Goal: Transaction & Acquisition: Download file/media

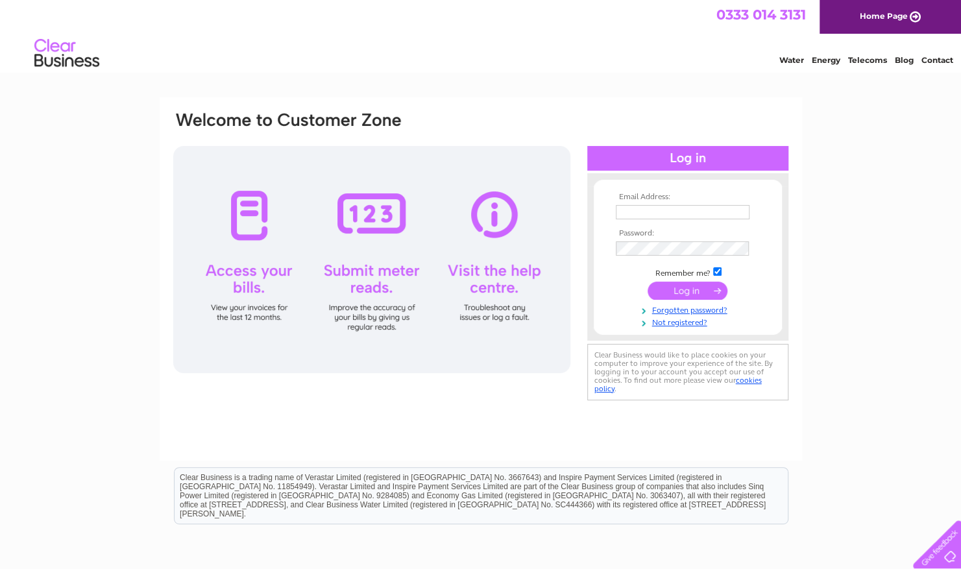
type input "[EMAIL_ADDRESS][DOMAIN_NAME]"
click at [682, 288] on input "submit" at bounding box center [687, 290] width 80 height 18
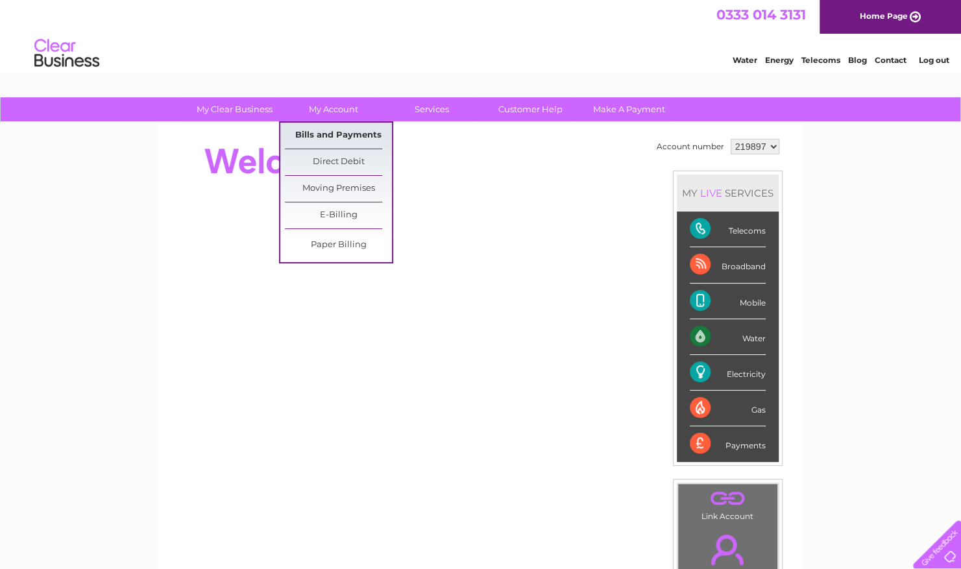
click at [329, 130] on link "Bills and Payments" at bounding box center [338, 136] width 107 height 26
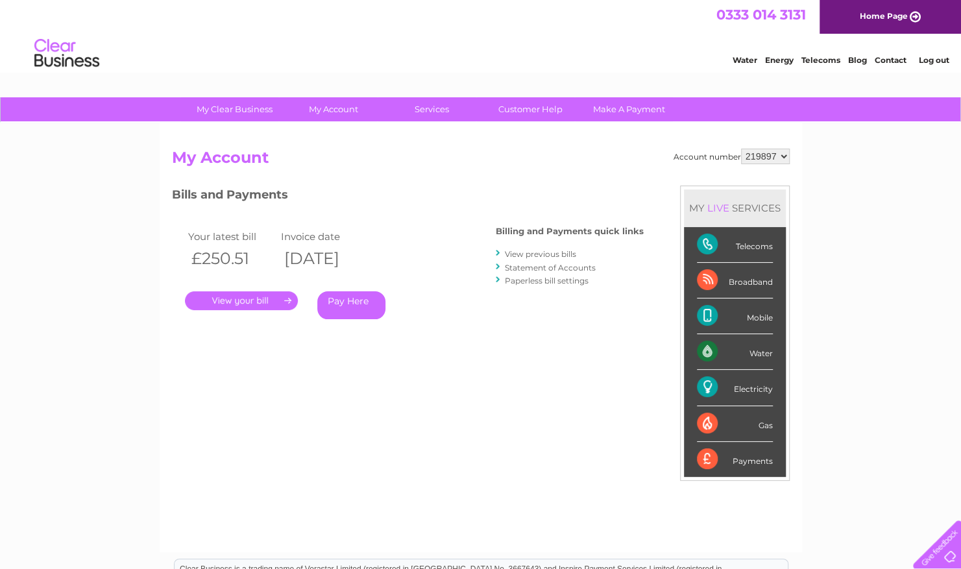
click at [250, 300] on link "." at bounding box center [241, 300] width 113 height 19
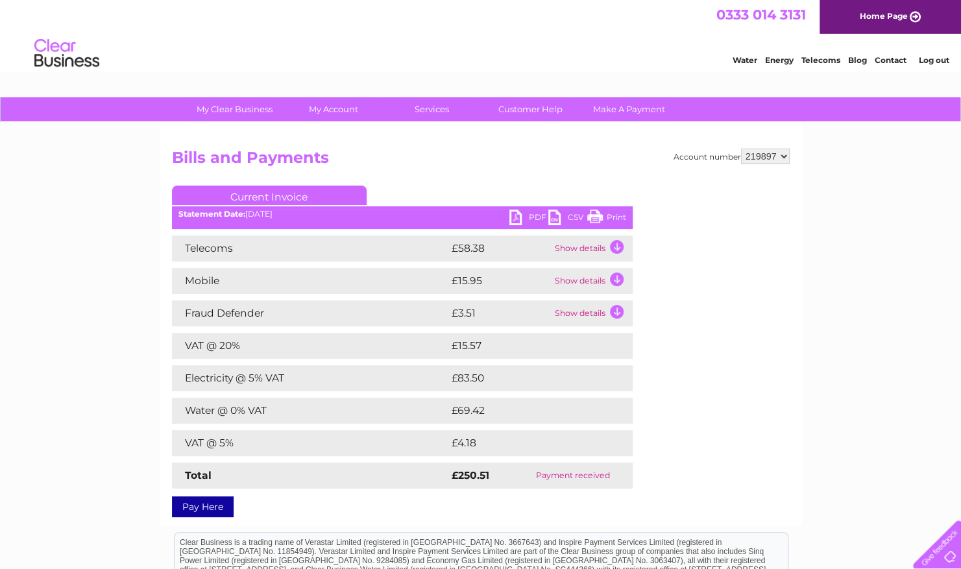
click at [534, 214] on link "PDF" at bounding box center [528, 218] width 39 height 19
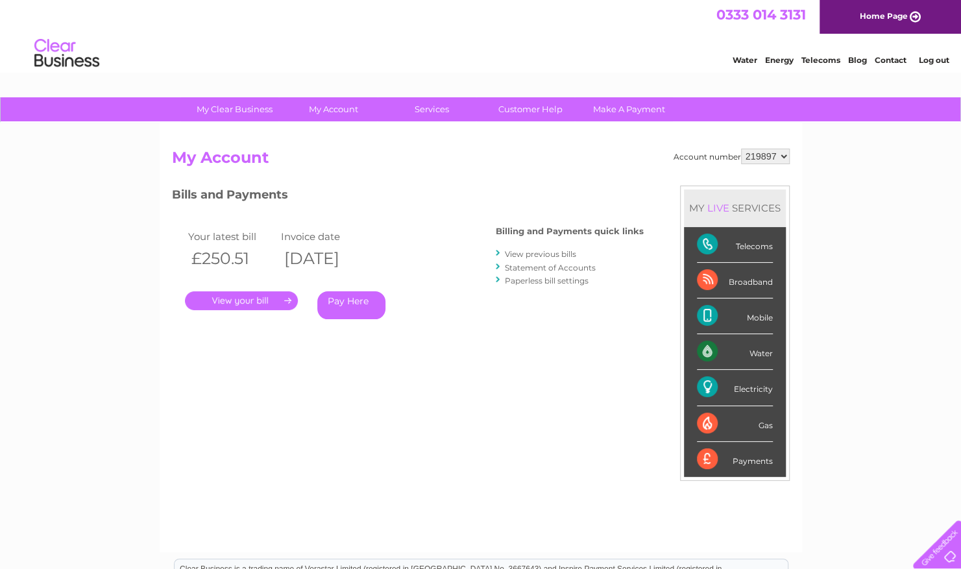
click at [573, 253] on link "View previous bills" at bounding box center [540, 254] width 71 height 10
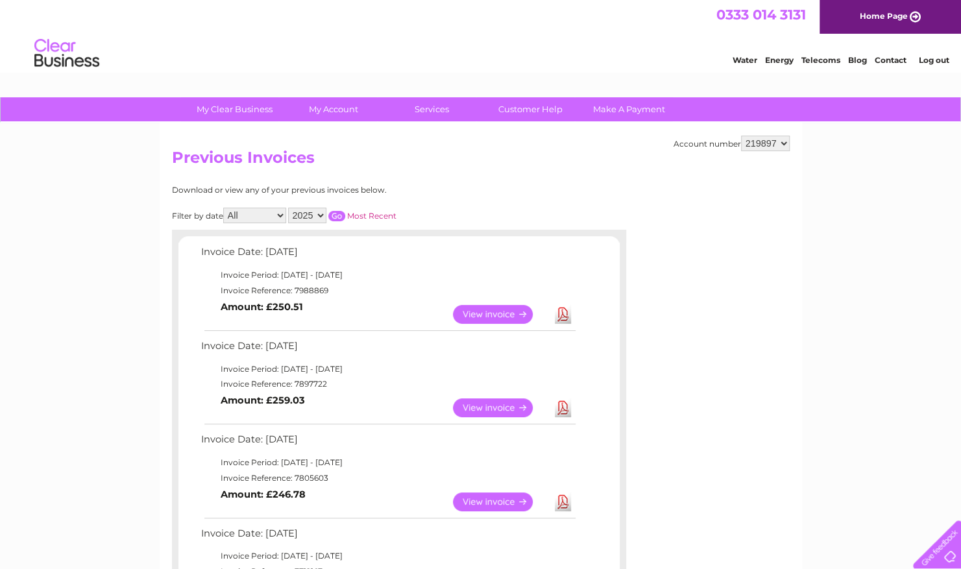
click at [566, 401] on link "Download" at bounding box center [563, 407] width 16 height 19
click at [563, 496] on link "Download" at bounding box center [563, 501] width 16 height 19
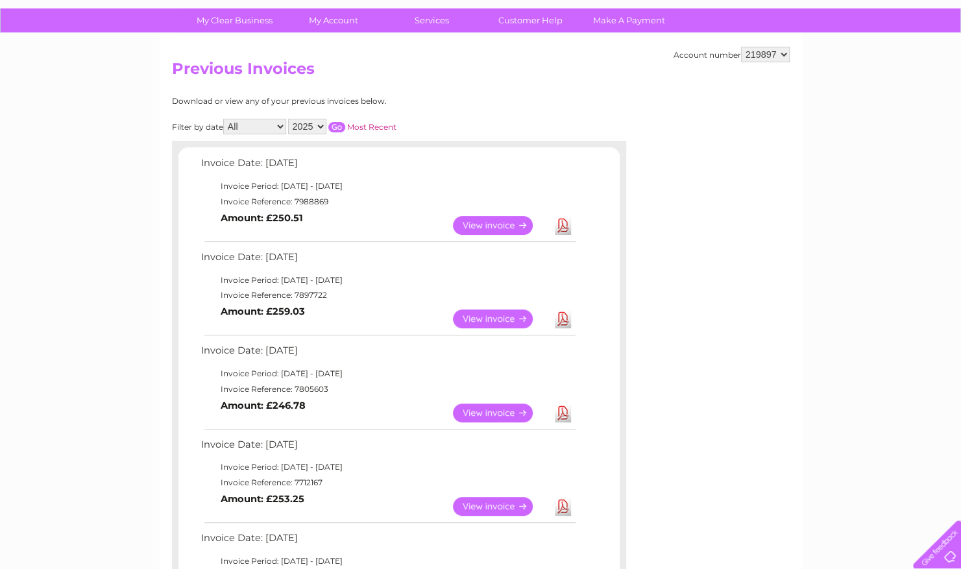
scroll to position [130, 0]
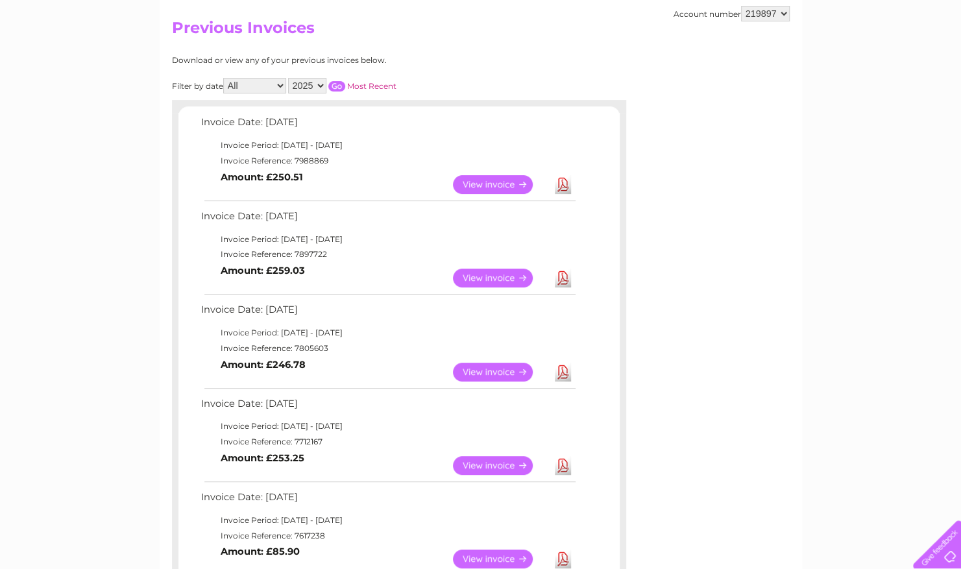
click at [565, 460] on link "Download" at bounding box center [563, 465] width 16 height 19
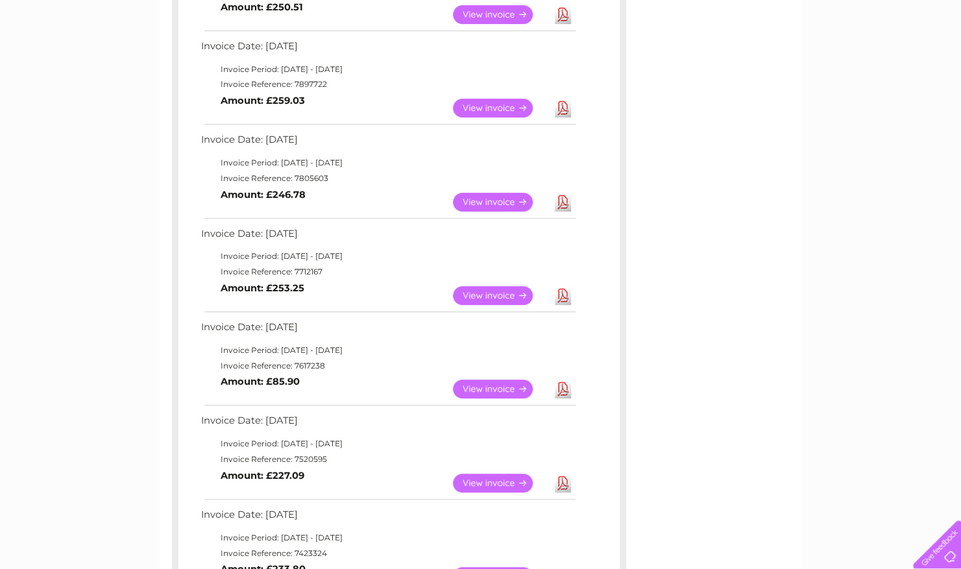
scroll to position [324, 0]
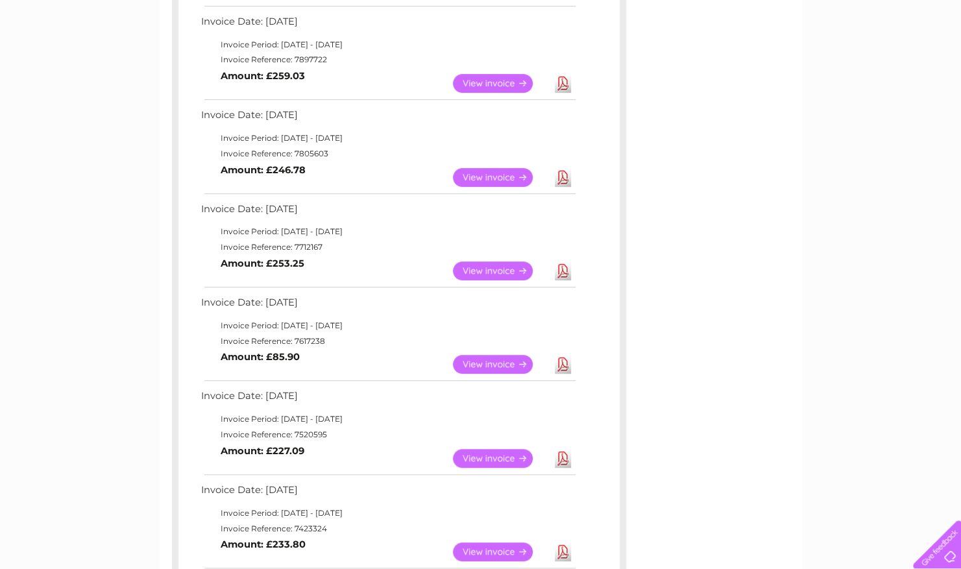
click at [561, 360] on link "Download" at bounding box center [563, 364] width 16 height 19
click at [565, 459] on link "Download" at bounding box center [563, 458] width 16 height 19
